Goal: Information Seeking & Learning: Find specific fact

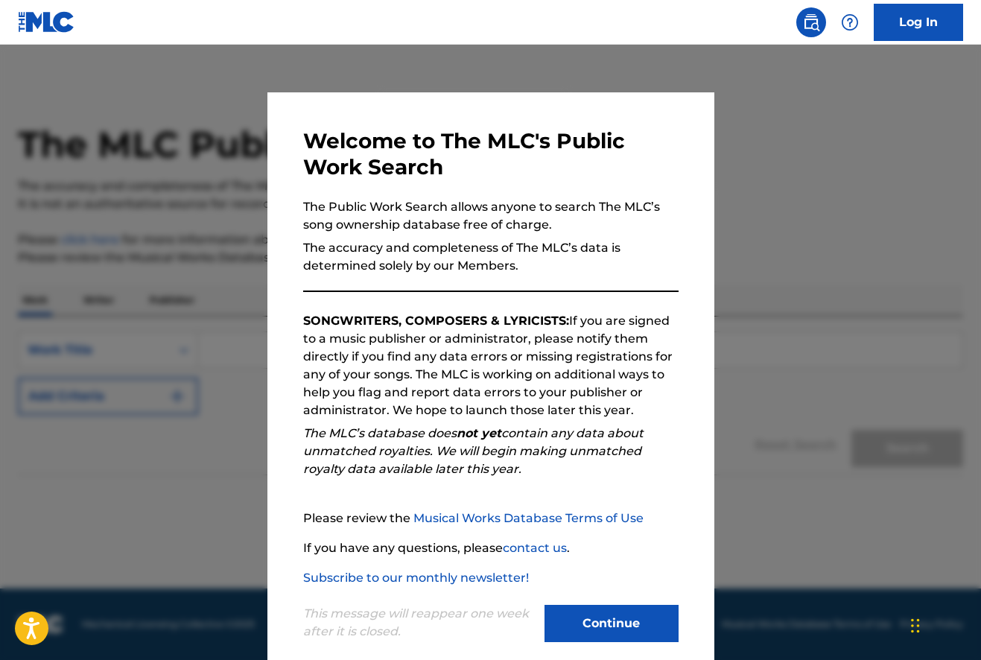
click at [611, 628] on button "Continue" at bounding box center [611, 623] width 134 height 37
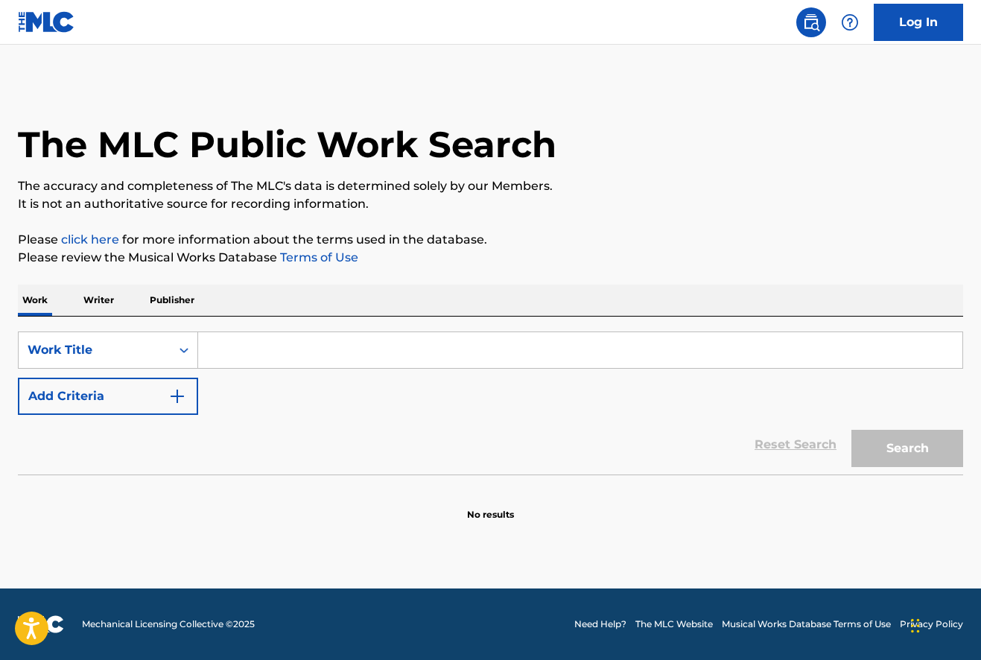
click at [214, 348] on input "Search Form" at bounding box center [580, 350] width 764 height 36
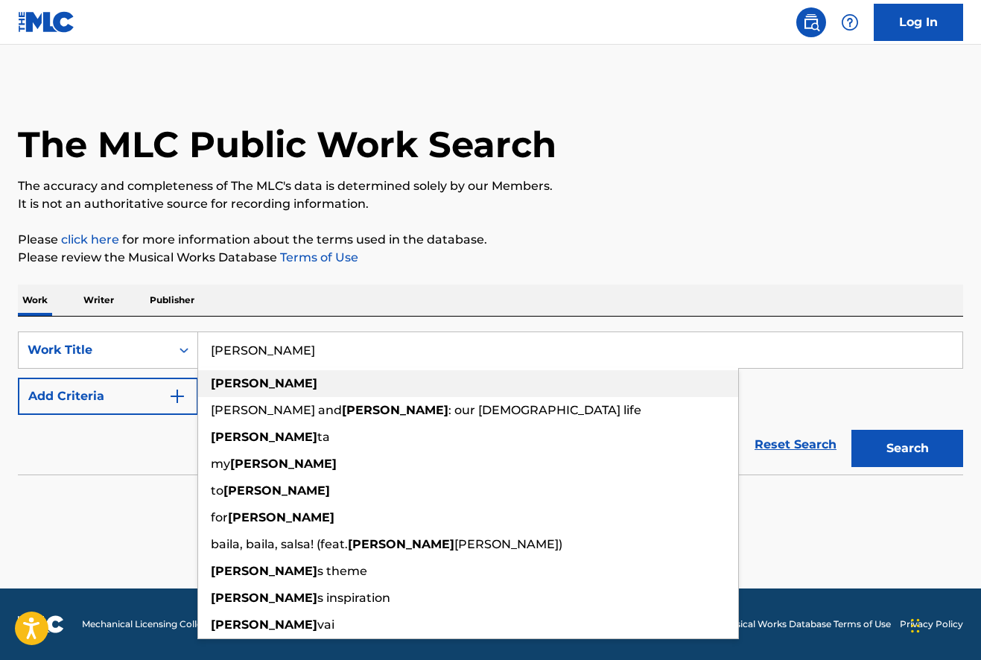
type input "[PERSON_NAME]"
click at [321, 388] on div "[PERSON_NAME]" at bounding box center [468, 383] width 540 height 27
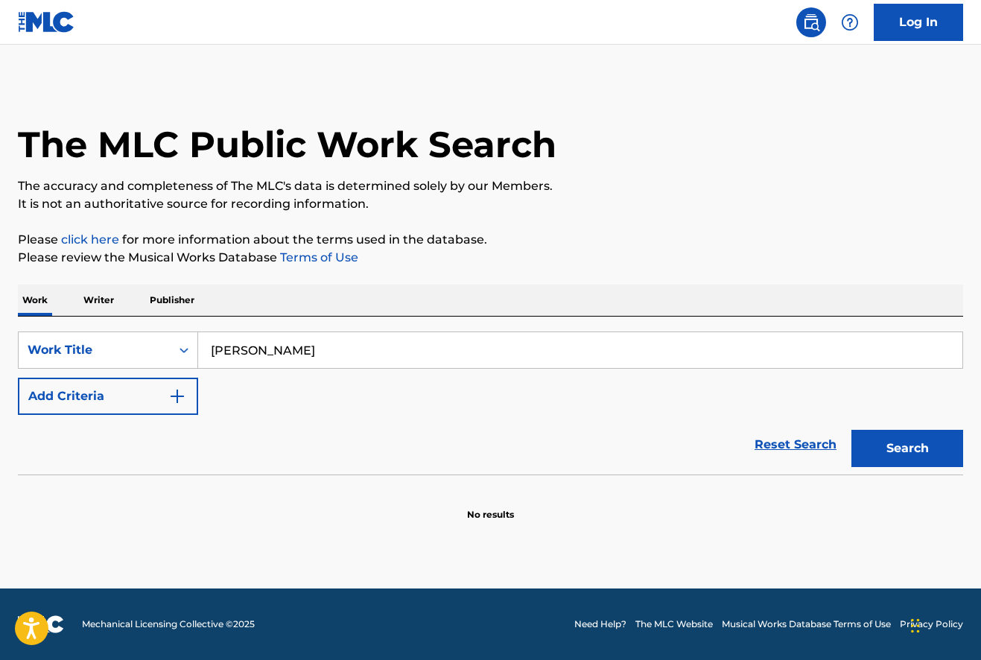
click at [915, 456] on button "Search" at bounding box center [907, 448] width 112 height 37
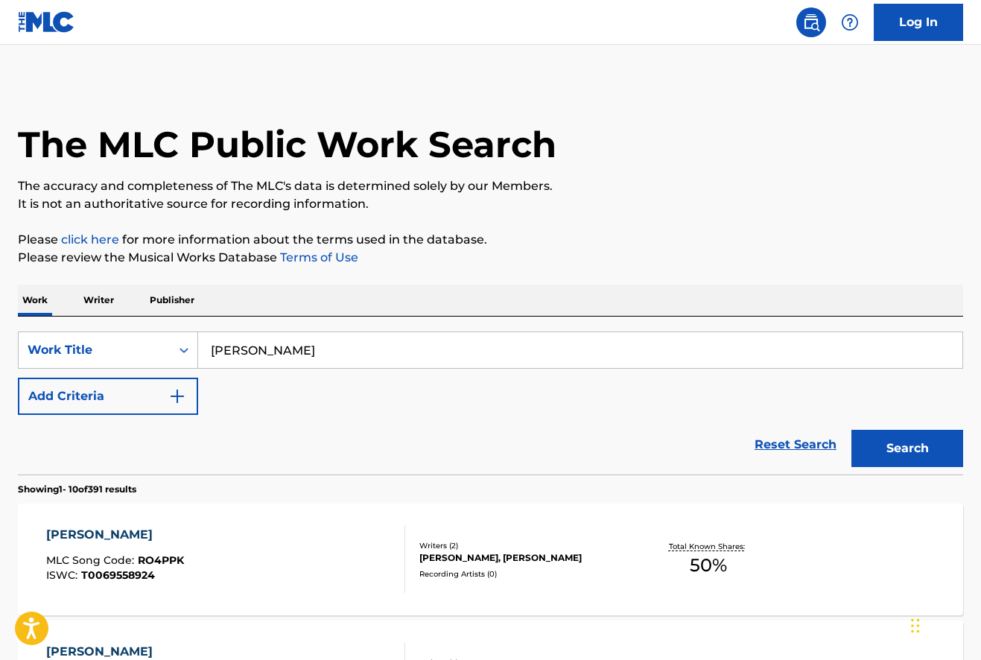
click at [102, 301] on p "Writer" at bounding box center [98, 299] width 39 height 31
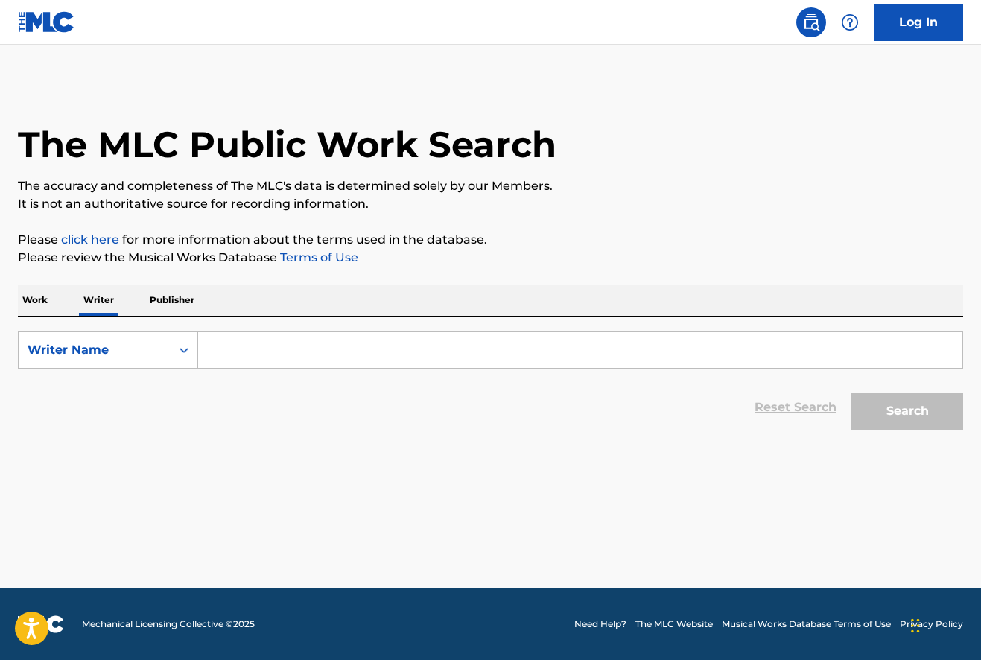
click at [221, 360] on input "Search Form" at bounding box center [580, 350] width 764 height 36
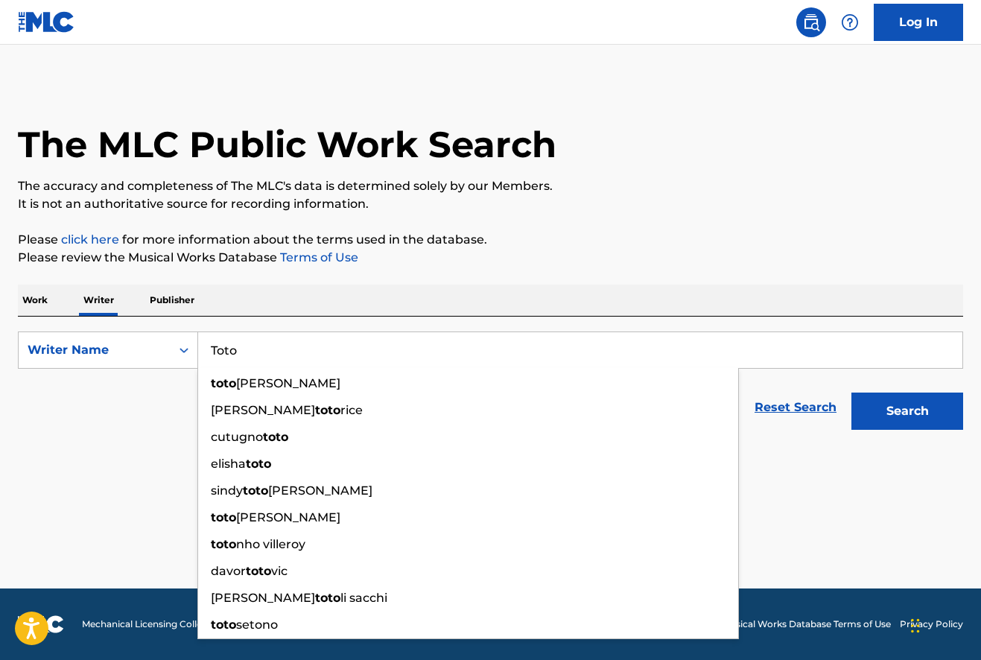
click at [907, 411] on button "Search" at bounding box center [907, 410] width 112 height 37
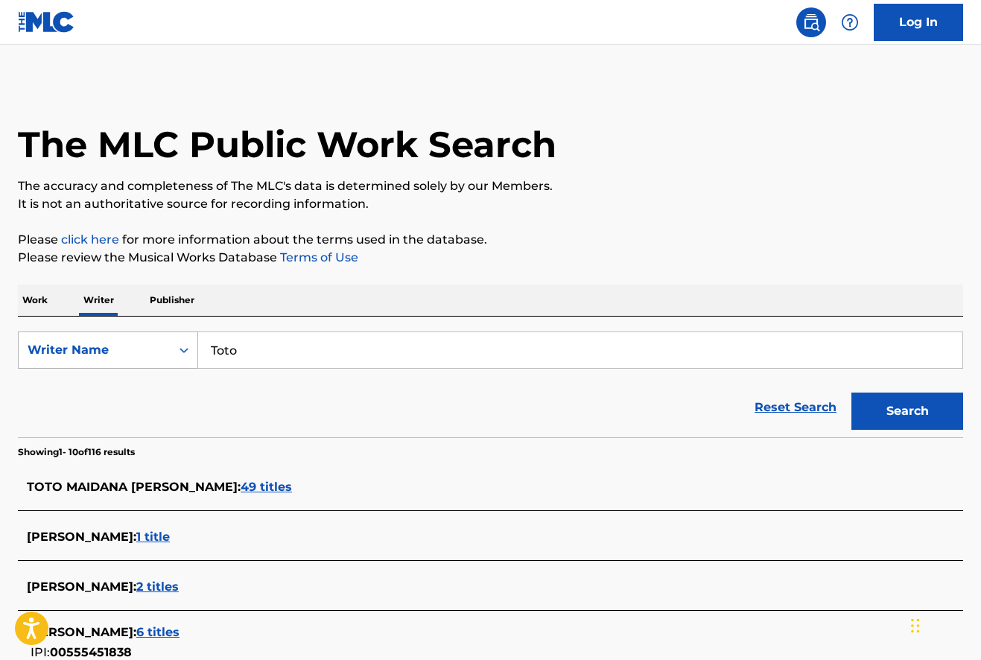
click at [182, 345] on icon "Search Form" at bounding box center [183, 349] width 15 height 15
click at [217, 305] on div "Work Writer Publisher" at bounding box center [490, 299] width 945 height 31
click at [244, 350] on input "Toto" at bounding box center [580, 350] width 764 height 36
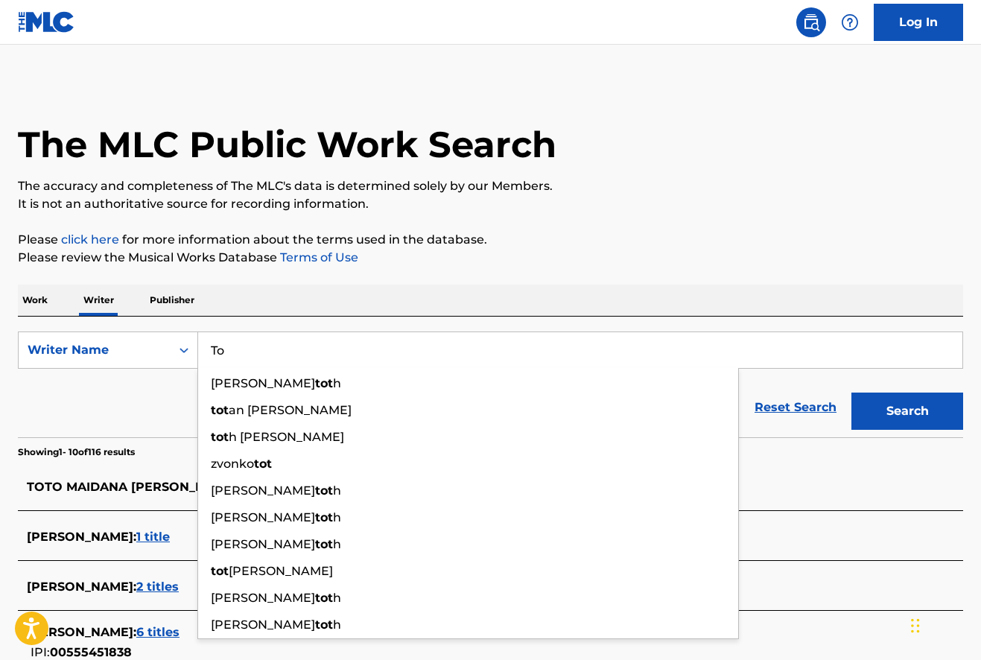
type input "T"
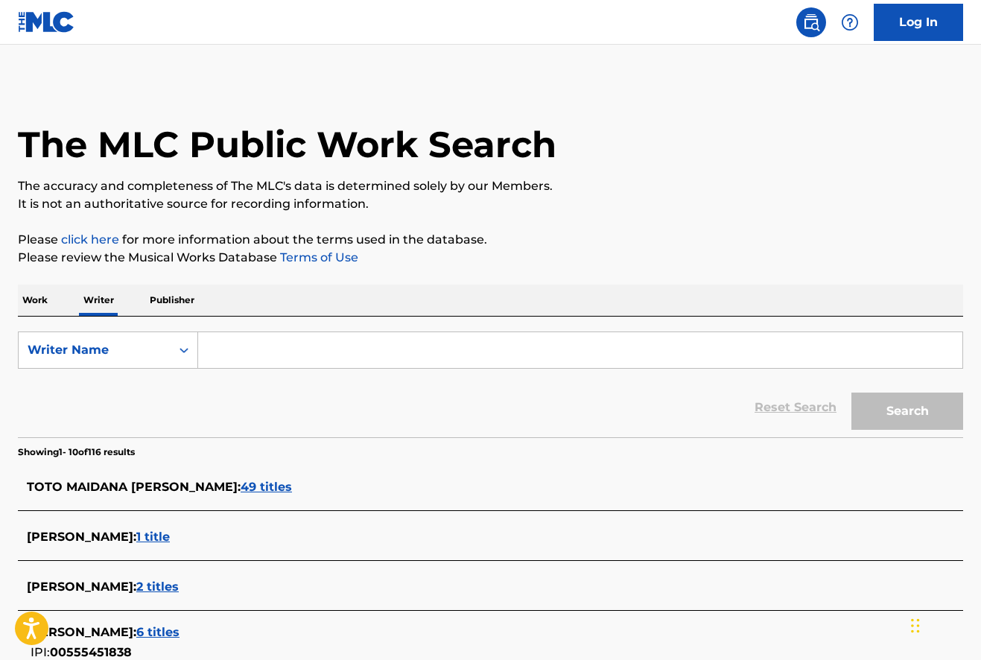
type input "T"
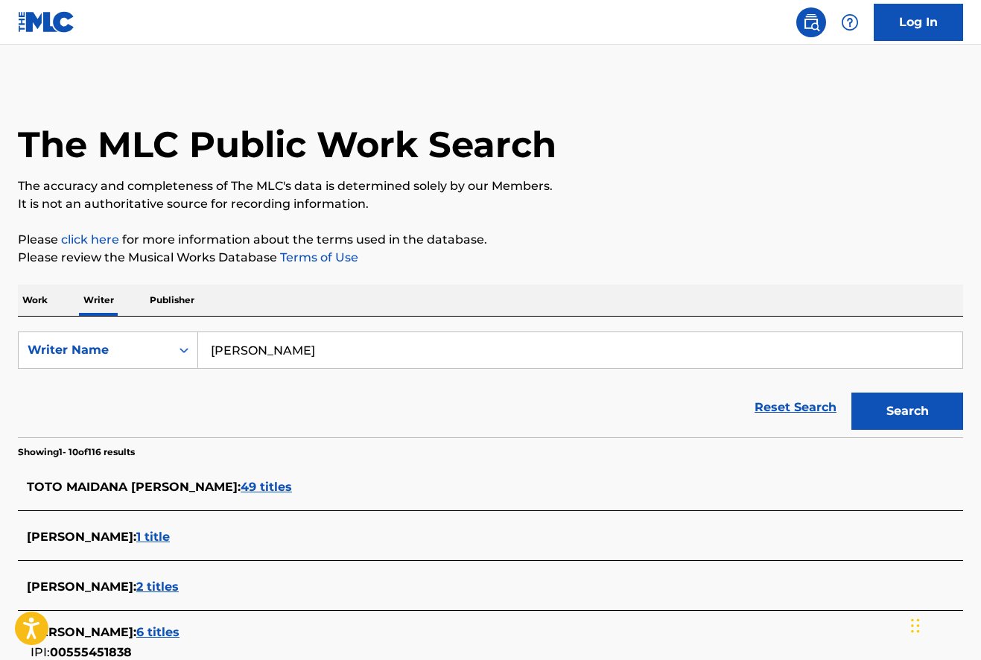
type input "Rosanna toto"
click at [907, 411] on button "Search" at bounding box center [907, 410] width 112 height 37
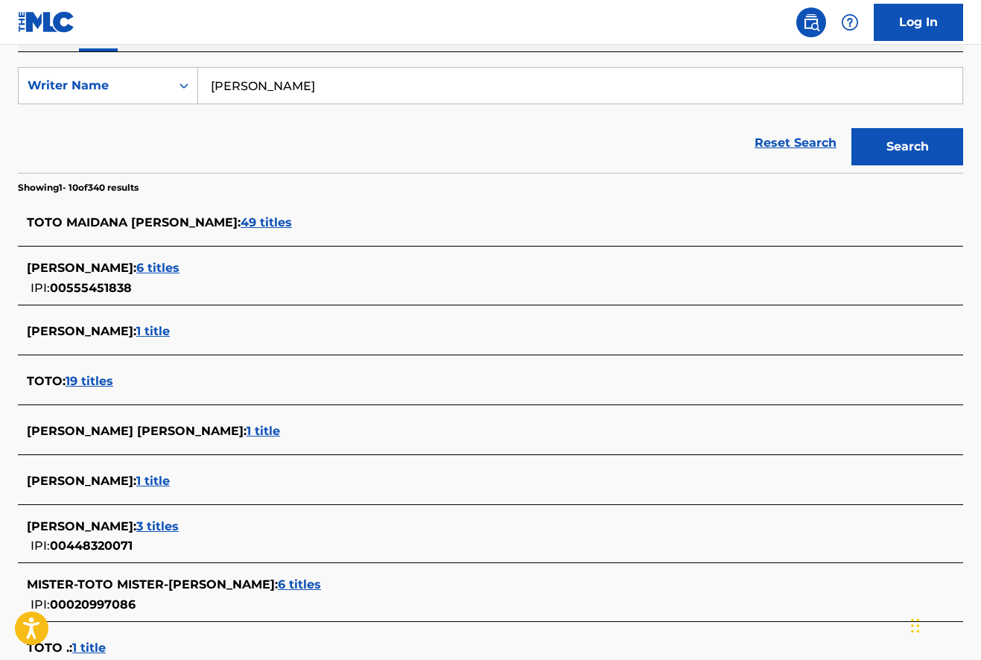
scroll to position [272, 0]
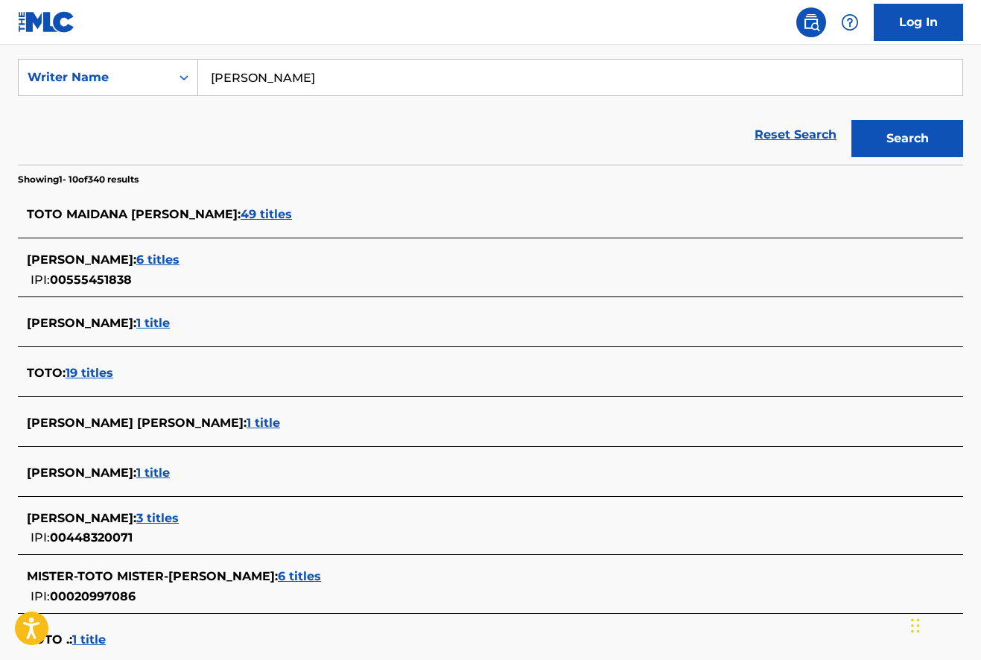
click at [246, 423] on span "1 title" at bounding box center [263, 422] width 34 height 14
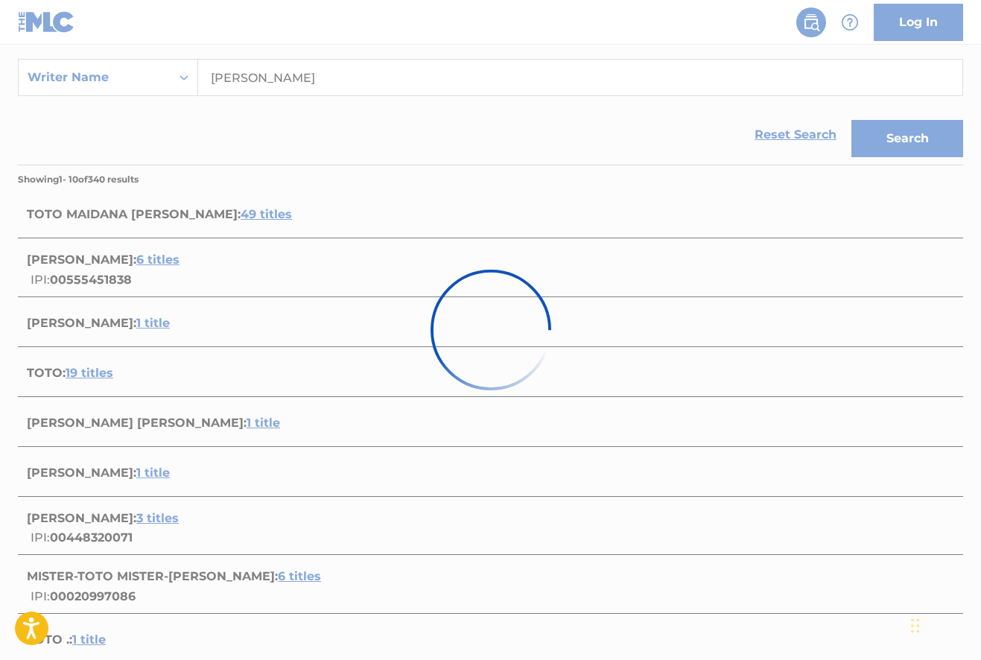
scroll to position [104, 0]
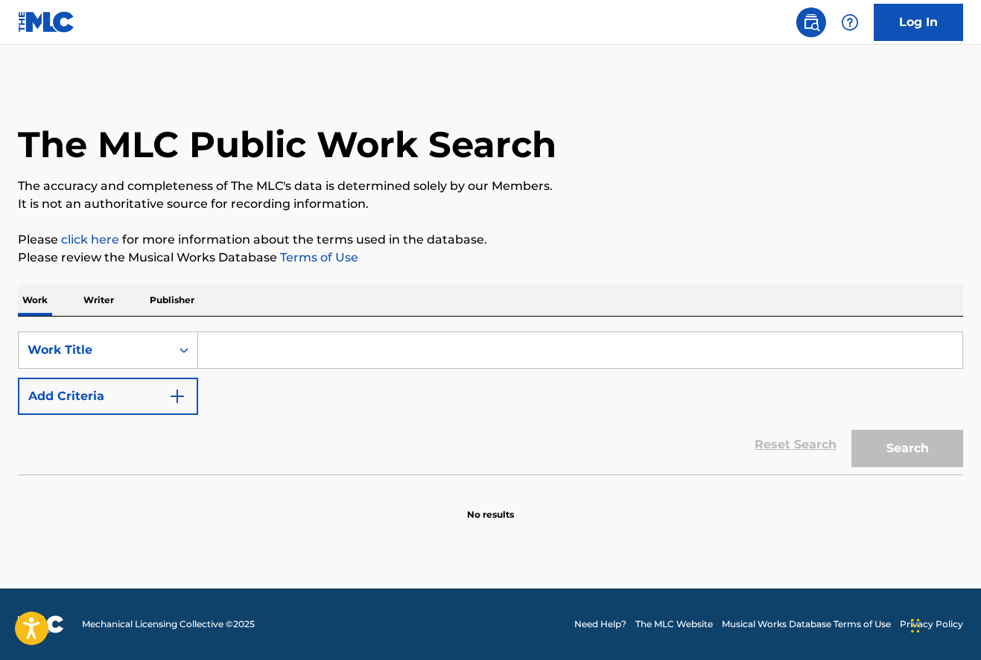
click at [101, 299] on p "Writer" at bounding box center [98, 299] width 39 height 31
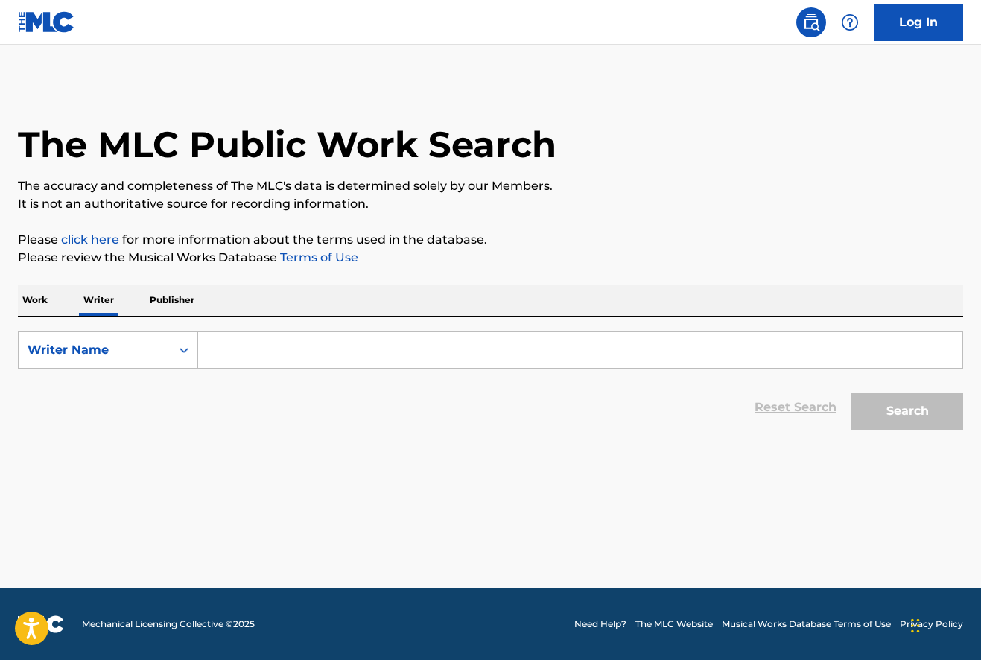
click at [211, 360] on input "Search Form" at bounding box center [580, 350] width 764 height 36
click at [21, 294] on p "Work" at bounding box center [35, 299] width 34 height 31
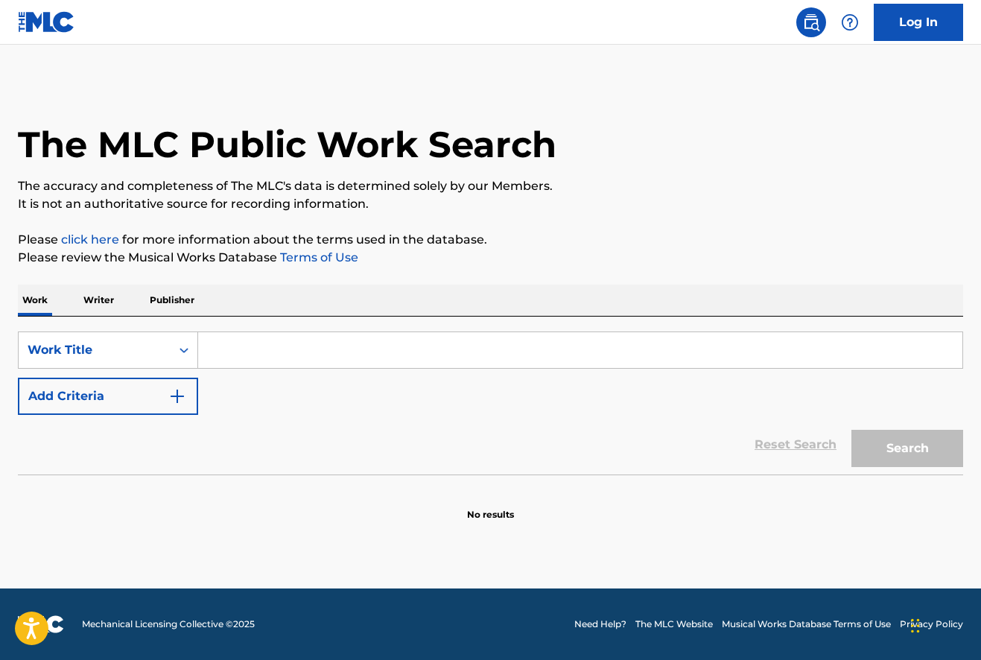
click at [224, 351] on input "Search Form" at bounding box center [580, 350] width 764 height 36
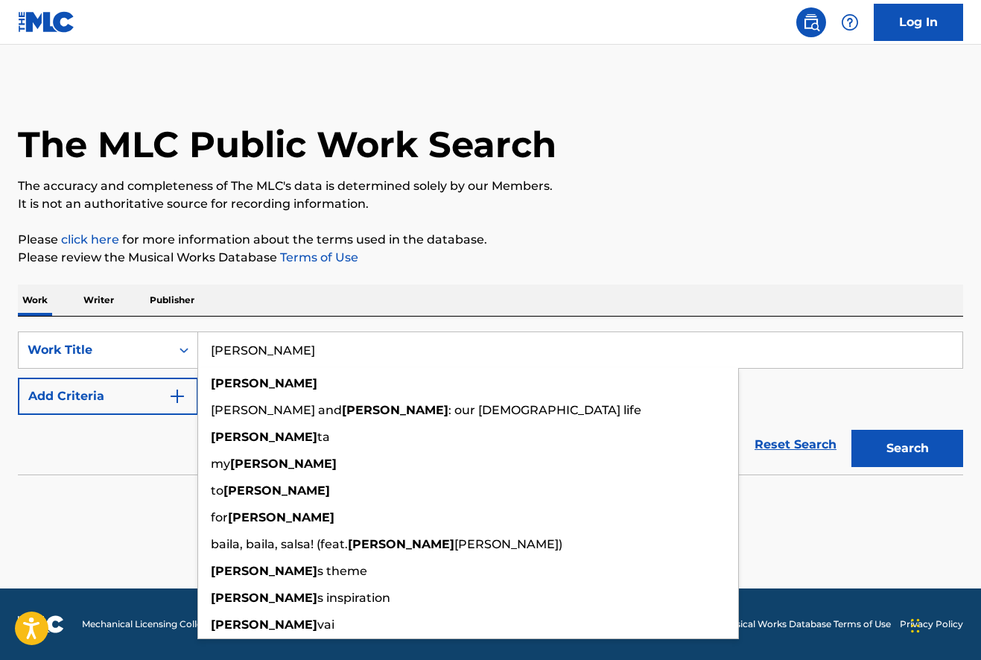
type input "[PERSON_NAME]"
click at [919, 450] on button "Search" at bounding box center [907, 448] width 112 height 37
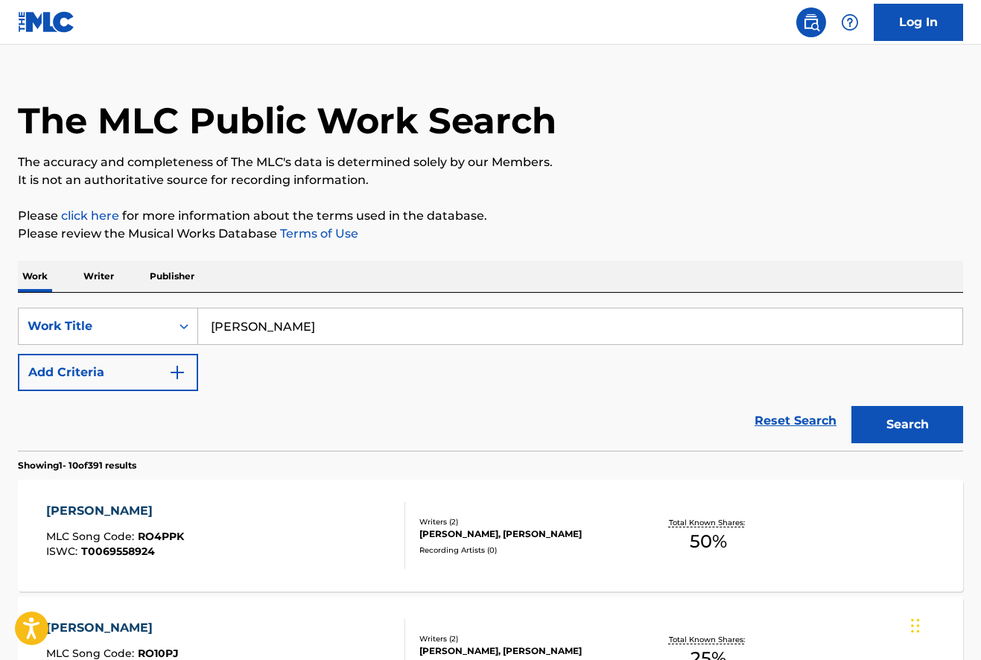
scroll to position [165, 0]
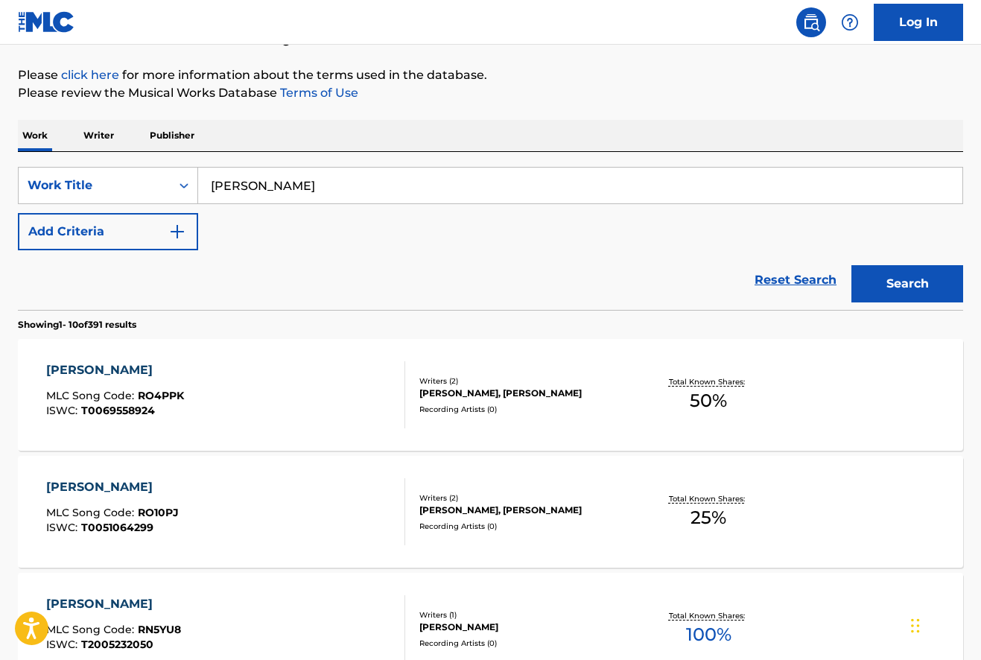
click at [101, 372] on div "[PERSON_NAME]" at bounding box center [115, 370] width 138 height 18
